Goal: Contribute content

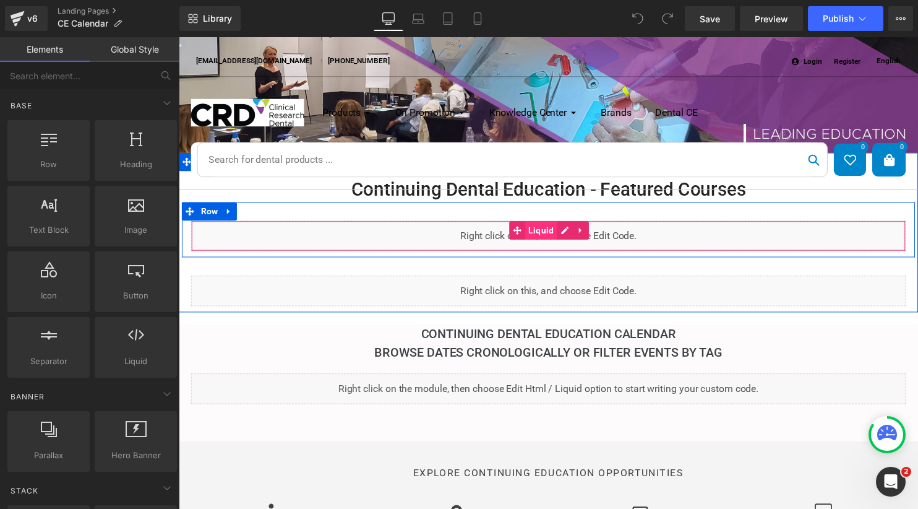
click at [541, 233] on span "Liquid" at bounding box center [546, 232] width 32 height 19
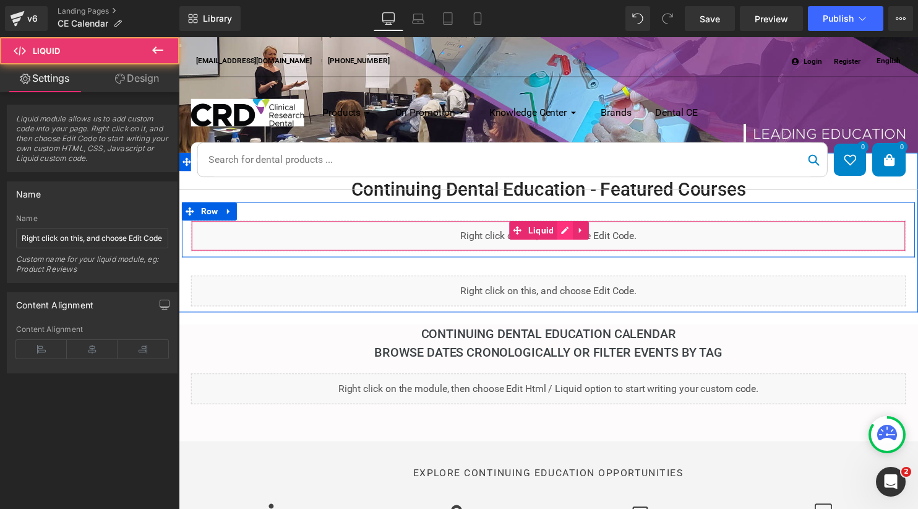
click at [562, 231] on div "Liquid" at bounding box center [553, 238] width 724 height 31
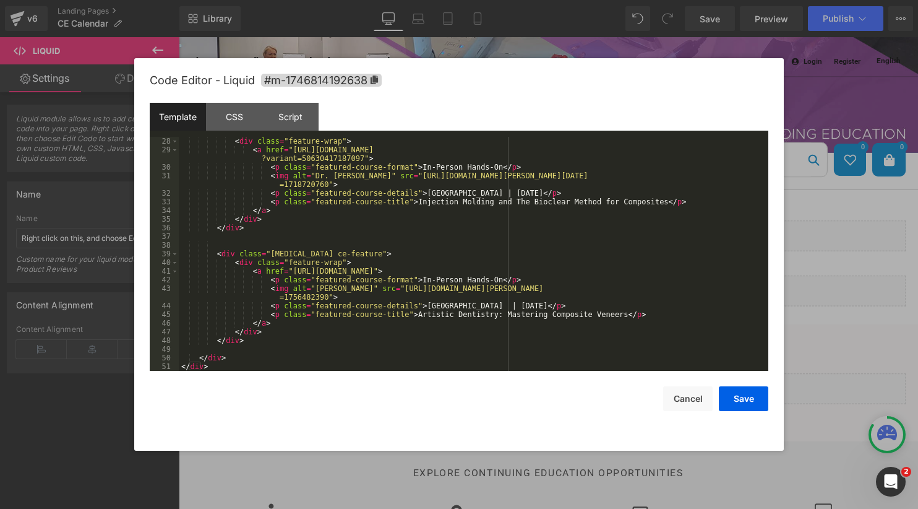
scroll to position [277, 0]
click at [434, 266] on div "< div class = "feature-wrap" > < a href = "[URL][DOMAIN_NAME] ?variant=50630417…" at bounding box center [471, 262] width 585 height 251
click at [494, 332] on div "< div class = "feature-wrap" > < a href = "[URL][DOMAIN_NAME] ?variant=50630417…" at bounding box center [471, 262] width 585 height 251
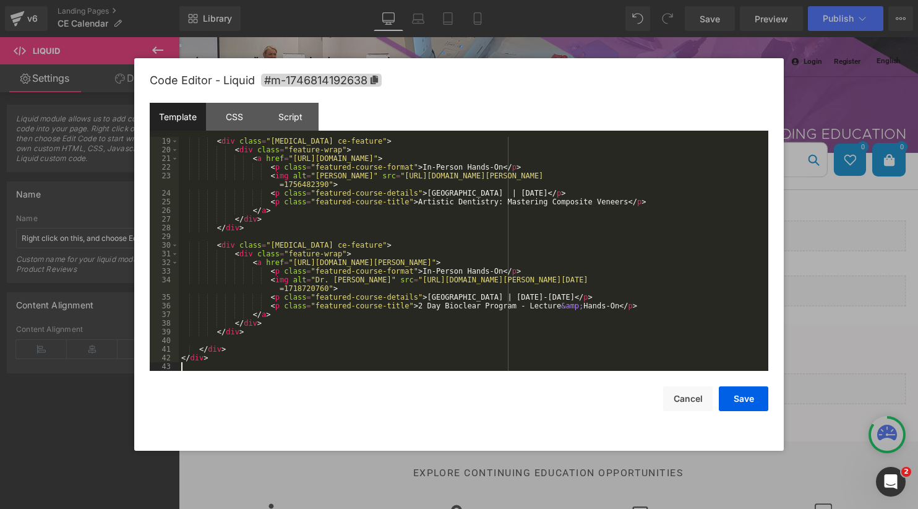
scroll to position [173, 0]
click at [755, 397] on button "Save" at bounding box center [744, 398] width 50 height 25
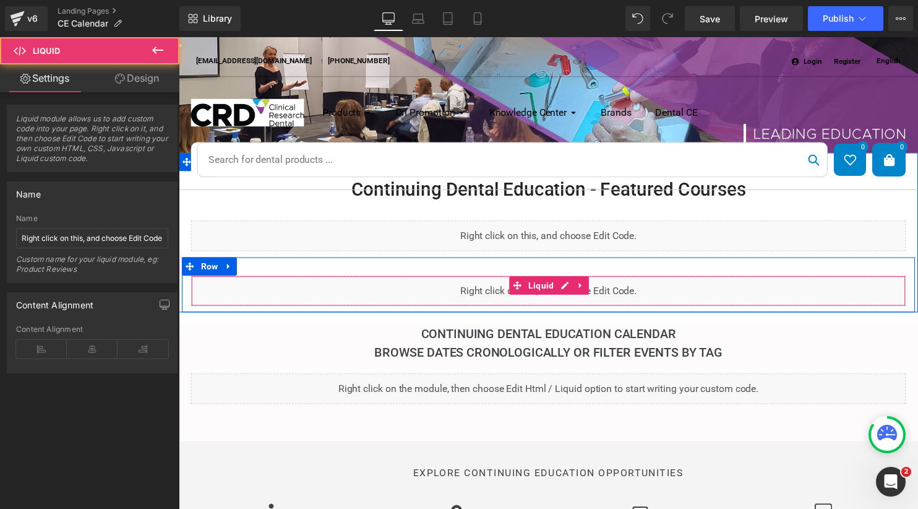
click at [614, 294] on div "Liquid" at bounding box center [553, 293] width 724 height 31
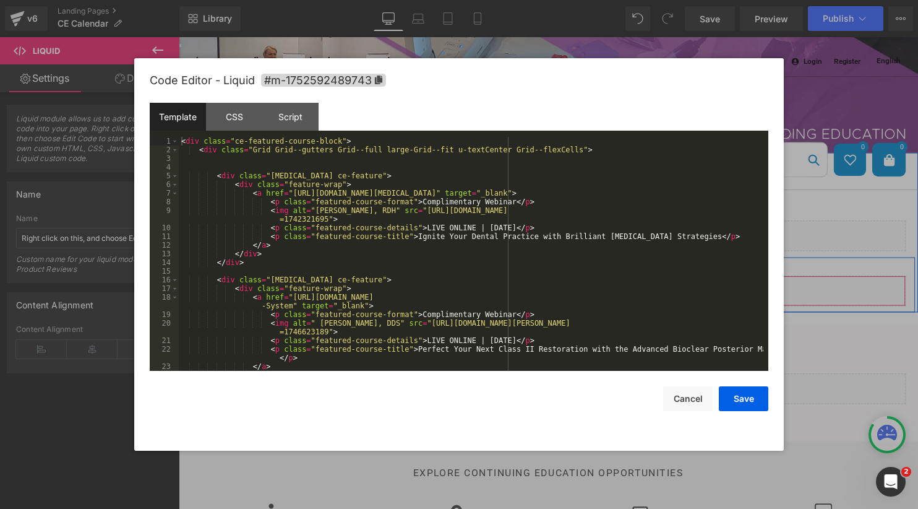
click at [569, 288] on div "Liquid" at bounding box center [553, 293] width 724 height 31
click at [335, 296] on div "< div class = "ce-featured-course-block" > < div class = "Grid Grid--gutters Gr…" at bounding box center [471, 262] width 585 height 251
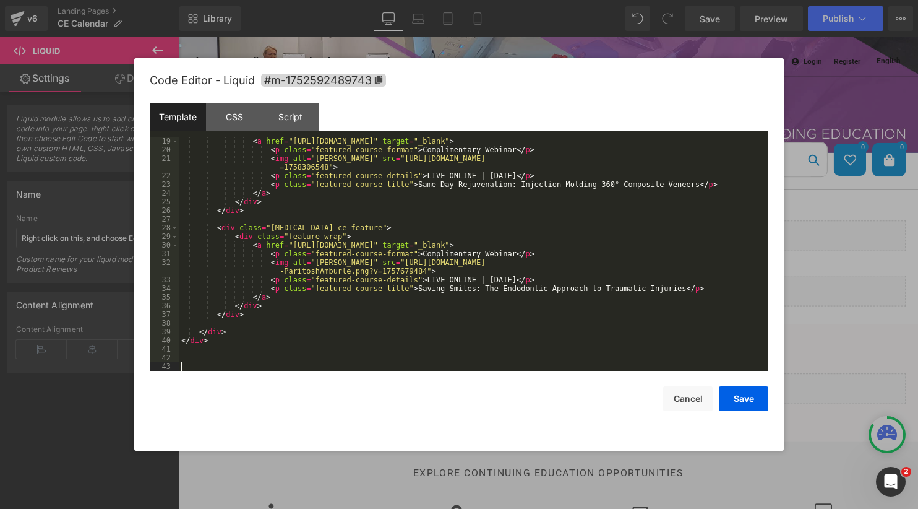
scroll to position [182, 0]
click at [745, 392] on button "Save" at bounding box center [744, 398] width 50 height 25
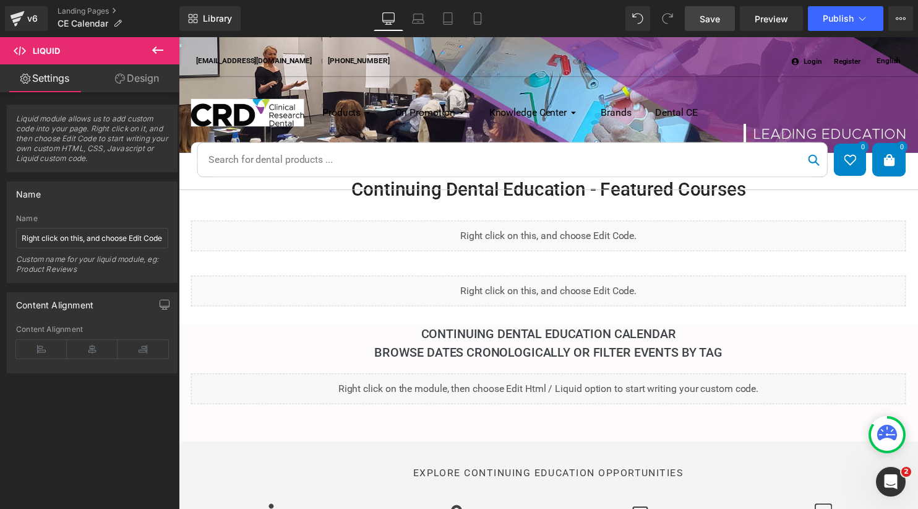
click at [715, 22] on span "Save" at bounding box center [710, 18] width 20 height 13
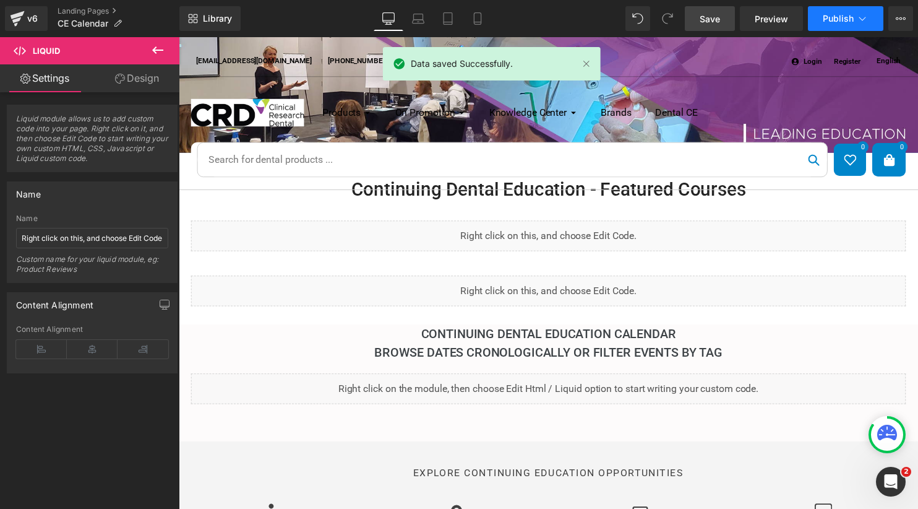
click at [840, 15] on span "Publish" at bounding box center [838, 19] width 31 height 10
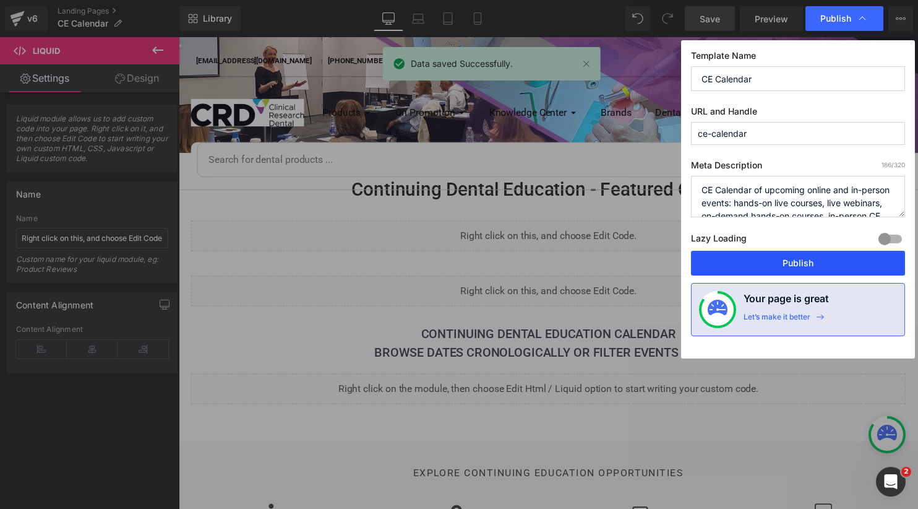
click at [818, 260] on button "Publish" at bounding box center [798, 263] width 214 height 25
